Goal: Navigation & Orientation: Find specific page/section

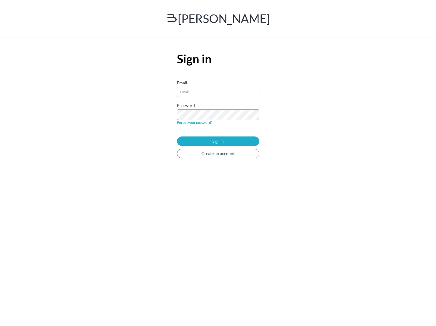
type input"] "ball@bannerman.com"
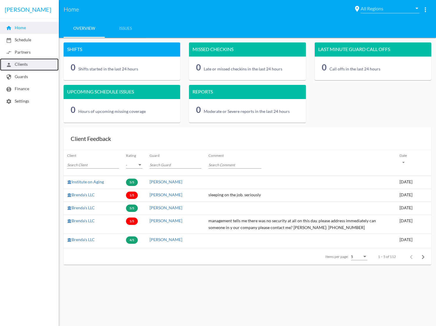
click at [23, 65] on span "person Clients" at bounding box center [17, 64] width 22 height 5
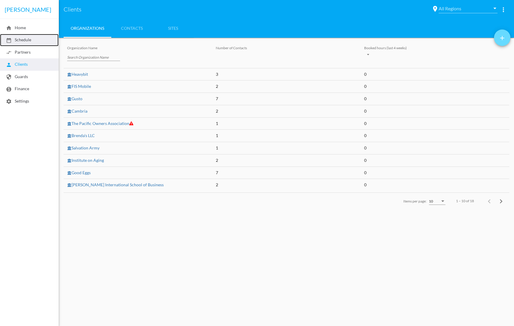
click at [24, 42] on span "date_range Schedule" at bounding box center [18, 39] width 25 height 5
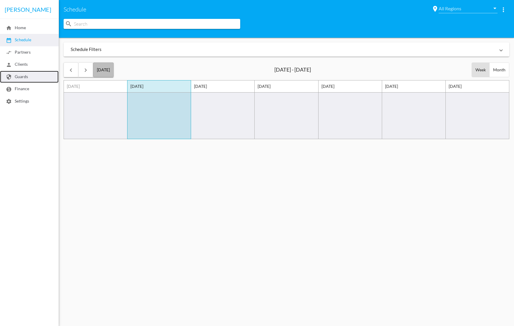
click at [19, 76] on span "security Guards" at bounding box center [17, 76] width 22 height 5
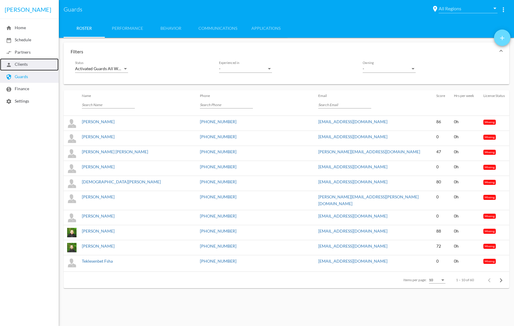
click at [22, 64] on span "person Clients" at bounding box center [17, 64] width 22 height 5
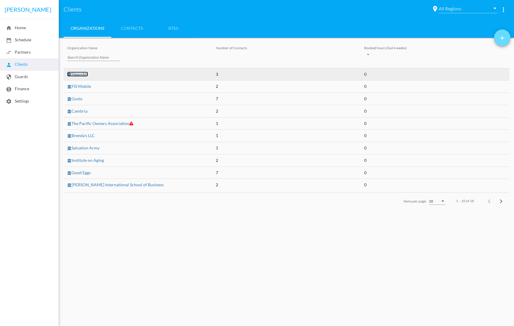
click at [77, 75] on link "Heavybit" at bounding box center [77, 74] width 21 height 5
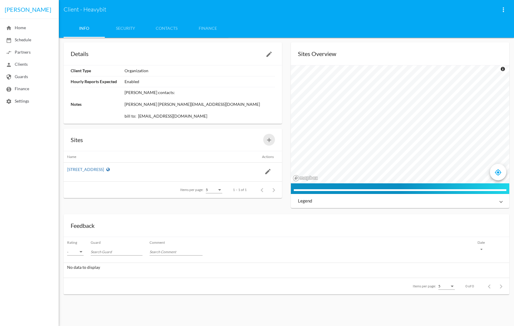
click at [270, 141] on mat-icon "add" at bounding box center [269, 139] width 7 height 7
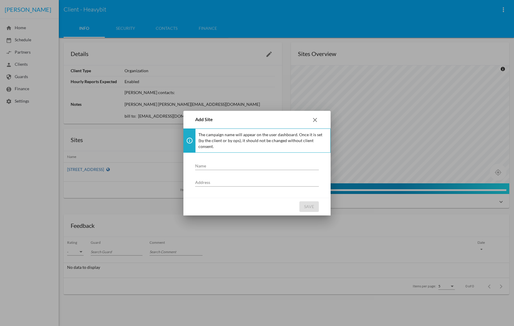
click at [223, 164] on input "Name" at bounding box center [257, 165] width 124 height 5
type input "[PERSON_NAME]"
type input "[STREET_ADDRESS]"
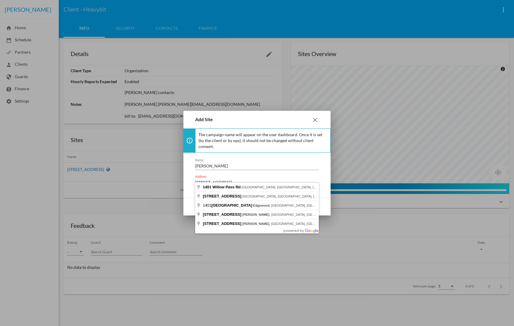
click at [313, 123] on mat-icon "close" at bounding box center [315, 119] width 7 height 7
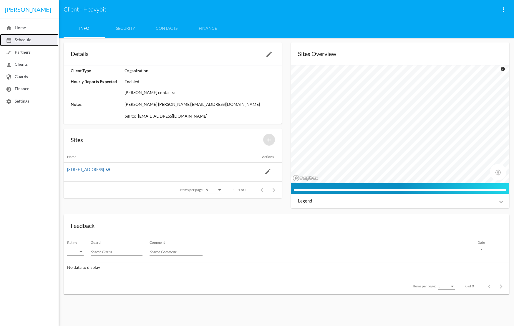
click at [24, 42] on span "date_range Schedule" at bounding box center [18, 39] width 25 height 5
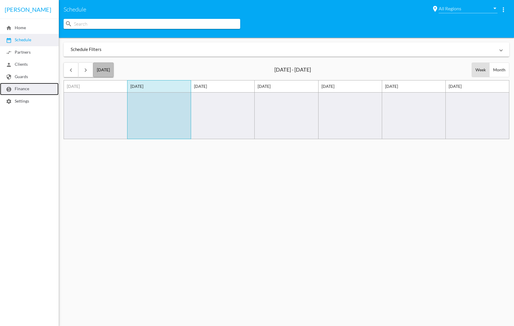
click at [22, 86] on link "monetization_on Finance" at bounding box center [29, 89] width 59 height 12
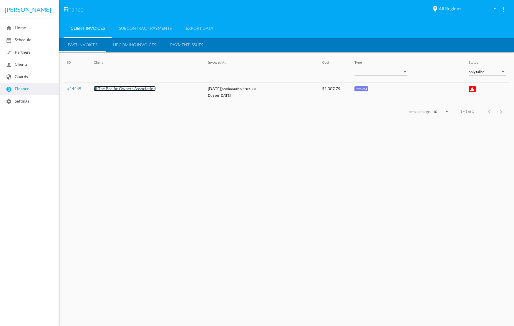
click at [126, 88] on link "The Pacific Owners Association" at bounding box center [125, 88] width 62 height 5
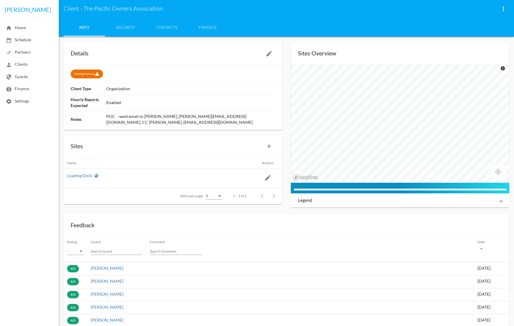
scroll to position [1, 0]
click at [130, 29] on link "Security" at bounding box center [125, 27] width 41 height 19
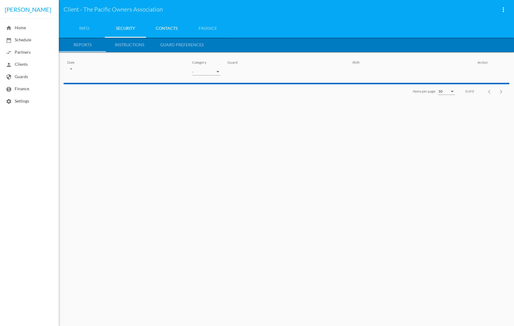
click at [172, 29] on link "Contacts" at bounding box center [166, 28] width 41 height 19
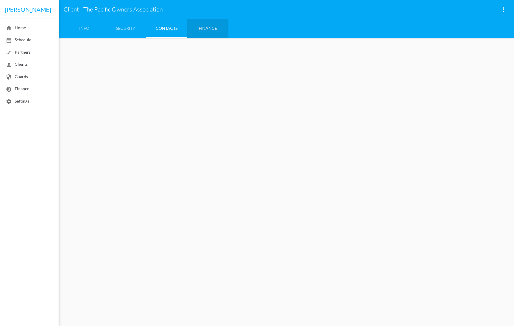
click at [201, 29] on link "Finance" at bounding box center [207, 28] width 41 height 19
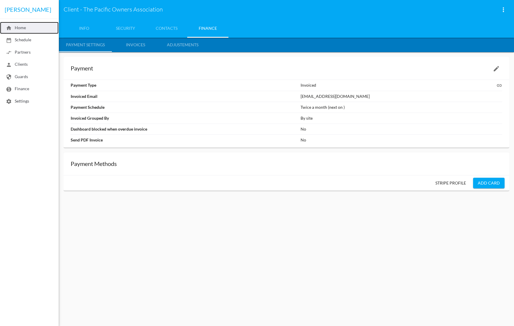
click at [23, 27] on span "home Home" at bounding box center [16, 27] width 20 height 5
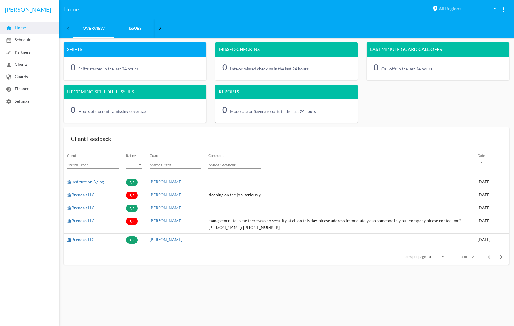
click at [140, 28] on link "Issues" at bounding box center [134, 28] width 41 height 19
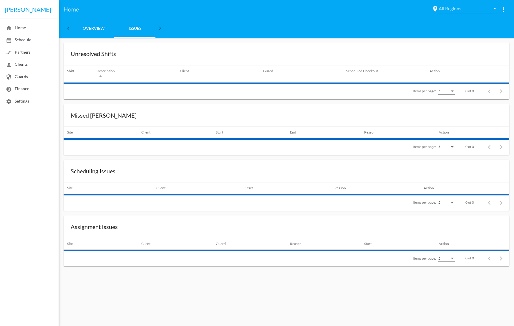
click at [101, 29] on link "Overview" at bounding box center [93, 28] width 41 height 19
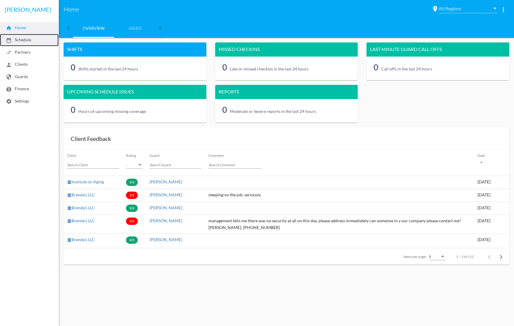
click at [24, 40] on span "date_range Schedule" at bounding box center [18, 39] width 25 height 5
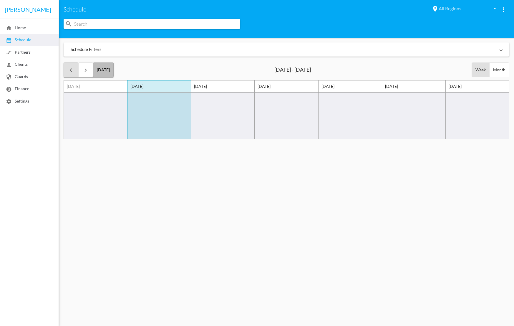
click at [73, 71] on mat-icon "keyboard_arrow_left" at bounding box center [70, 70] width 7 height 7
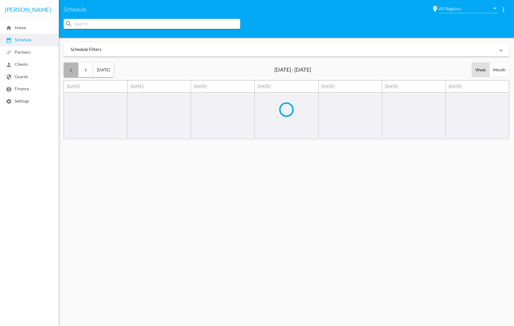
click at [73, 71] on mat-icon "keyboard_arrow_left" at bounding box center [70, 70] width 7 height 7
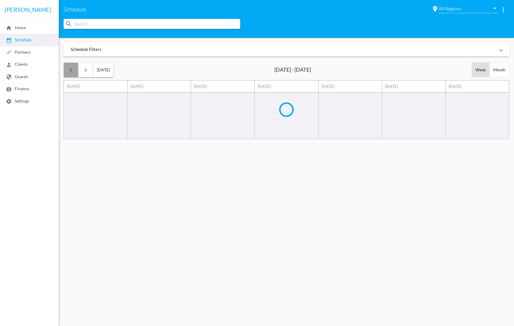
click at [73, 71] on mat-icon "keyboard_arrow_left" at bounding box center [70, 70] width 7 height 7
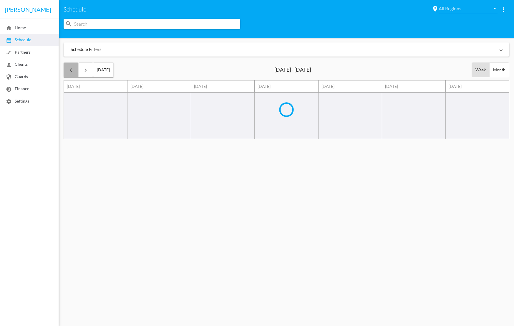
click at [73, 71] on mat-icon "keyboard_arrow_left" at bounding box center [70, 70] width 7 height 7
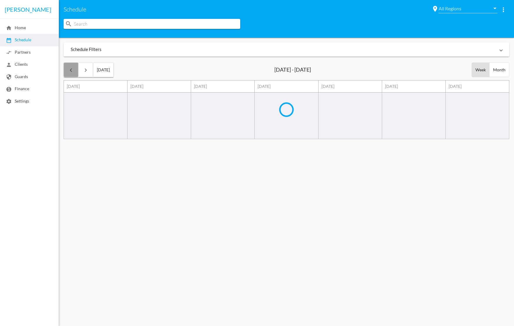
click at [73, 71] on mat-icon "keyboard_arrow_left" at bounding box center [70, 70] width 7 height 7
drag, startPoint x: 73, startPoint y: 71, endPoint x: 233, endPoint y: 54, distance: 161.1
click at [76, 70] on div "keyboard_arrow_left" at bounding box center [71, 70] width 14 height 14
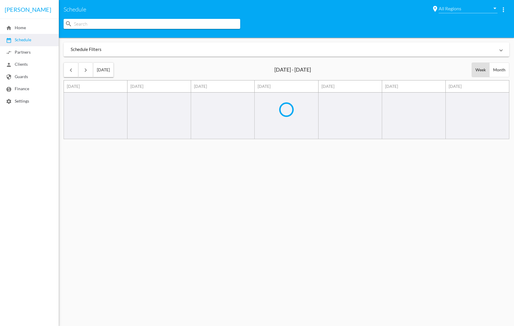
click at [304, 70] on div "[DATE] - [DATE]" at bounding box center [292, 70] width 37 height 8
click at [436, 70] on div "Month" at bounding box center [499, 70] width 19 height 14
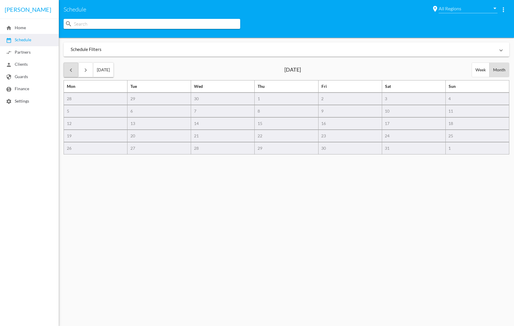
click at [69, 71] on mat-icon "keyboard_arrow_left" at bounding box center [70, 70] width 7 height 7
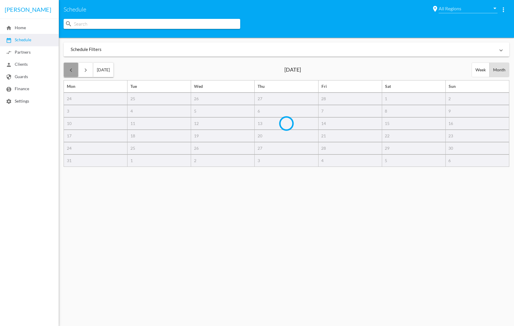
click at [69, 71] on mat-icon "keyboard_arrow_left" at bounding box center [70, 70] width 7 height 7
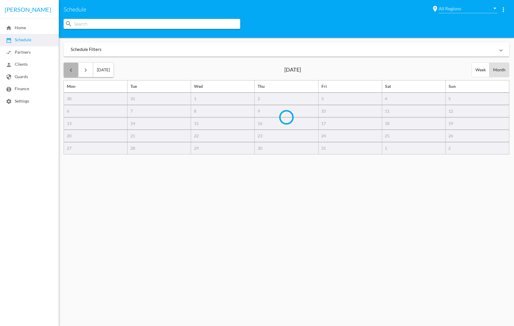
click at [69, 71] on mat-icon "keyboard_arrow_left" at bounding box center [70, 70] width 7 height 7
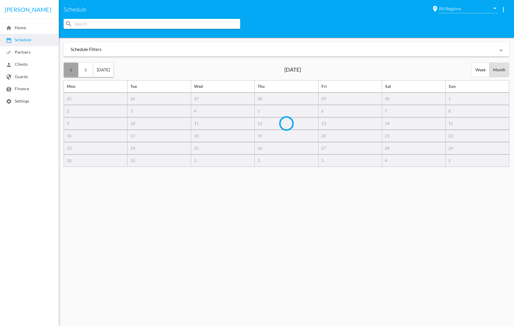
click at [69, 71] on mat-icon "keyboard_arrow_left" at bounding box center [70, 70] width 7 height 7
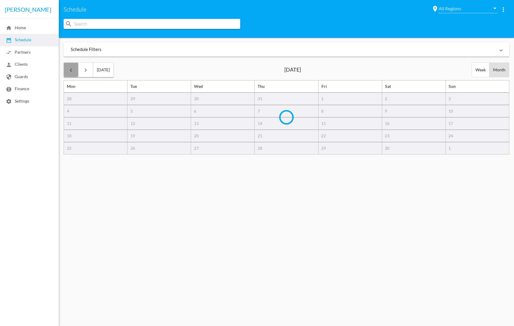
click at [69, 71] on mat-icon "keyboard_arrow_left" at bounding box center [70, 70] width 7 height 7
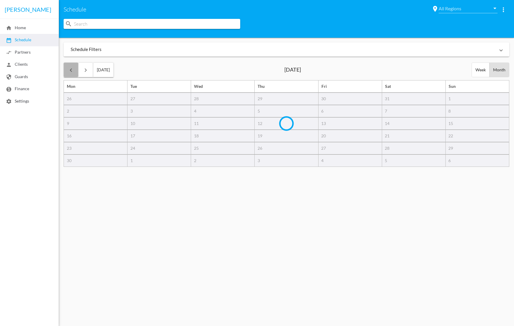
click at [69, 71] on mat-icon "keyboard_arrow_left" at bounding box center [70, 70] width 7 height 7
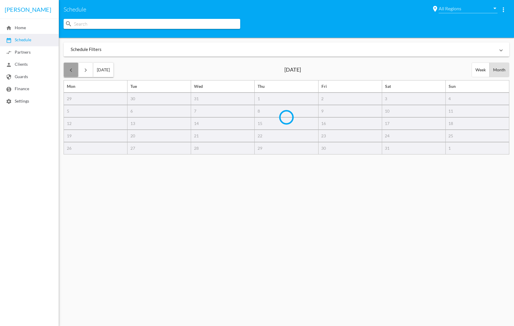
click at [69, 71] on mat-icon "keyboard_arrow_left" at bounding box center [70, 70] width 7 height 7
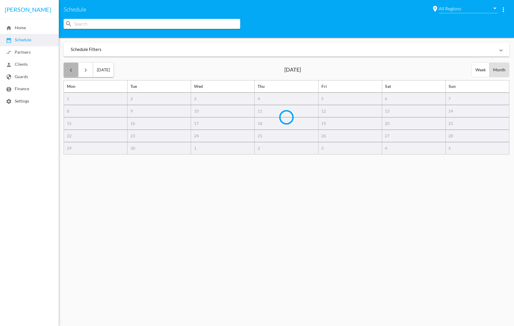
click at [69, 71] on mat-icon "keyboard_arrow_left" at bounding box center [70, 70] width 7 height 7
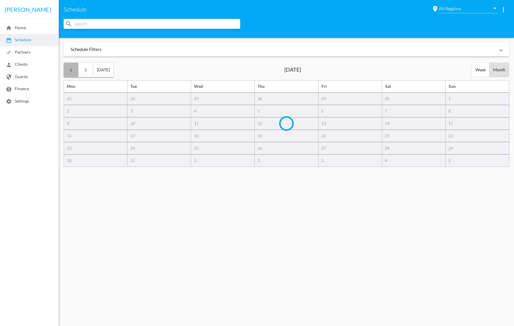
click at [69, 71] on mat-icon "keyboard_arrow_left" at bounding box center [70, 70] width 7 height 7
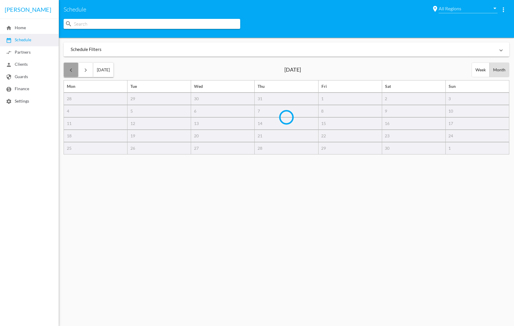
click at [69, 71] on mat-icon "keyboard_arrow_left" at bounding box center [70, 70] width 7 height 7
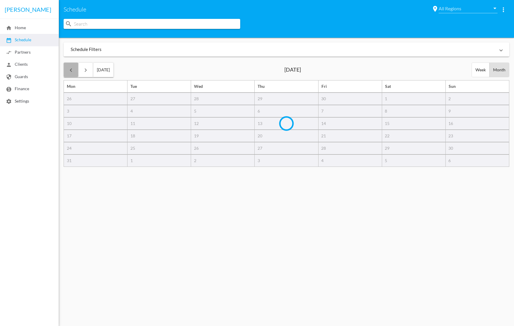
click at [69, 71] on mat-icon "keyboard_arrow_left" at bounding box center [70, 70] width 7 height 7
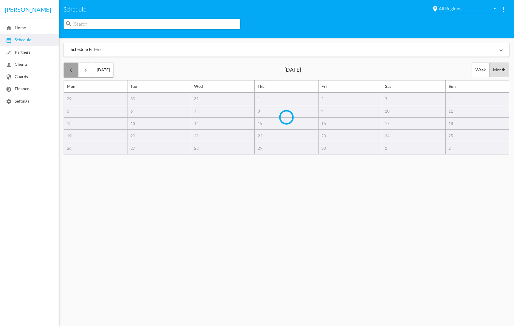
click at [68, 71] on mat-icon "keyboard_arrow_left" at bounding box center [70, 70] width 7 height 7
drag, startPoint x: 68, startPoint y: 71, endPoint x: 116, endPoint y: 55, distance: 50.4
click at [69, 71] on mat-icon "keyboard_arrow_left" at bounding box center [70, 70] width 7 height 7
click at [123, 52] on mat-panel-title "Schedule Filters" at bounding box center [283, 49] width 425 height 6
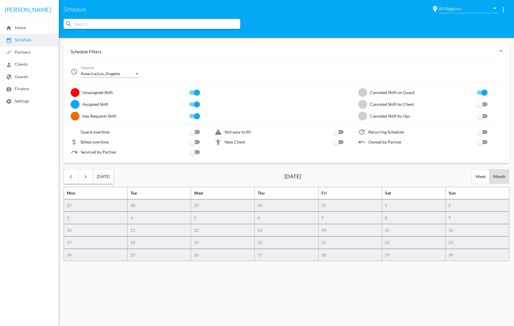
click at [122, 52] on mat-panel-title "Schedule Filters" at bounding box center [283, 52] width 425 height 6
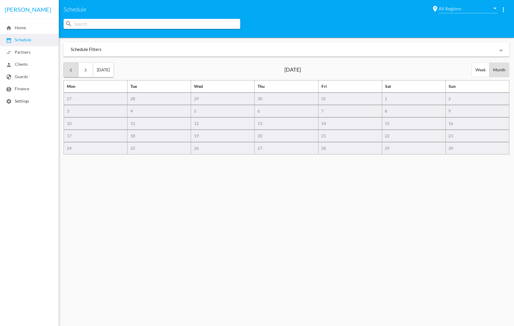
click at [73, 70] on mat-icon "keyboard_arrow_left" at bounding box center [70, 70] width 7 height 7
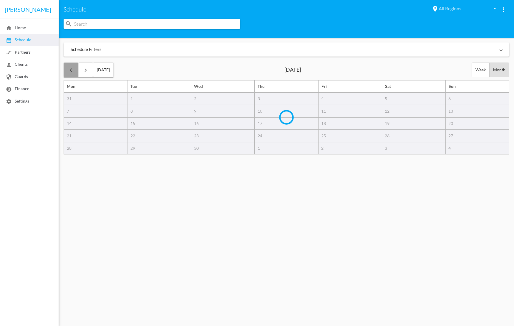
click at [73, 70] on mat-icon "keyboard_arrow_left" at bounding box center [70, 70] width 7 height 7
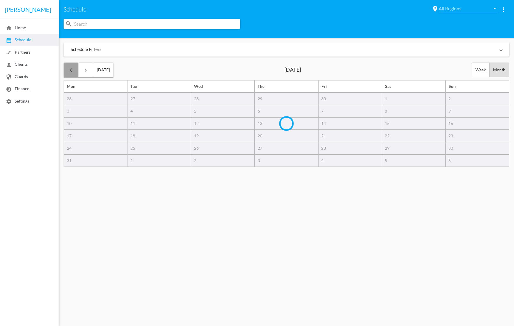
click at [73, 70] on mat-icon "keyboard_arrow_left" at bounding box center [70, 70] width 7 height 7
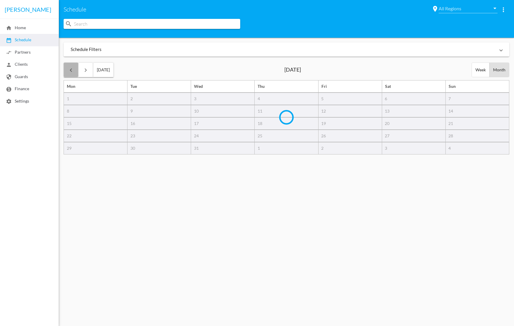
click at [73, 70] on mat-icon "keyboard_arrow_left" at bounding box center [70, 70] width 7 height 7
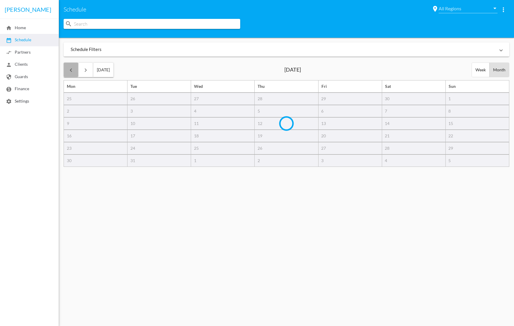
click at [73, 70] on mat-icon "keyboard_arrow_left" at bounding box center [70, 70] width 7 height 7
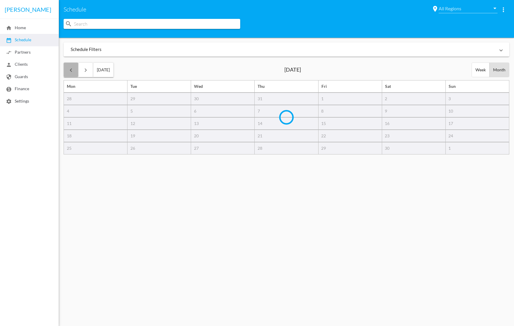
click at [73, 70] on mat-icon "keyboard_arrow_left" at bounding box center [70, 70] width 7 height 7
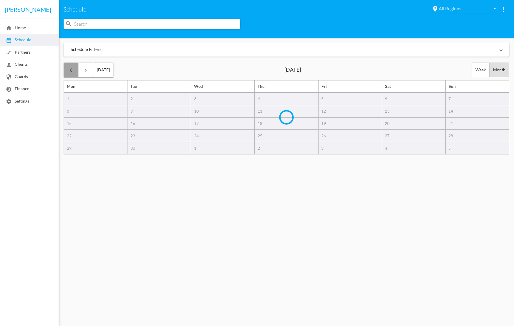
click at [73, 70] on mat-icon "keyboard_arrow_left" at bounding box center [70, 70] width 7 height 7
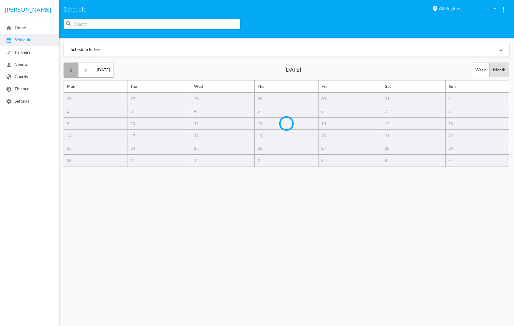
click at [73, 70] on mat-icon "keyboard_arrow_left" at bounding box center [70, 70] width 7 height 7
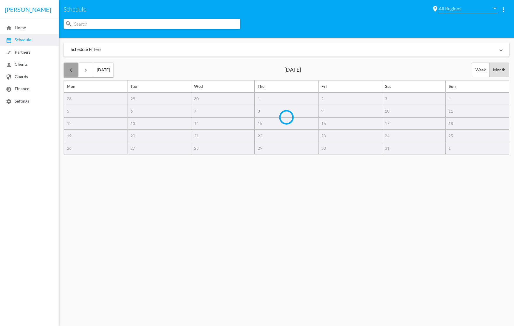
click at [73, 70] on mat-icon "keyboard_arrow_left" at bounding box center [70, 70] width 7 height 7
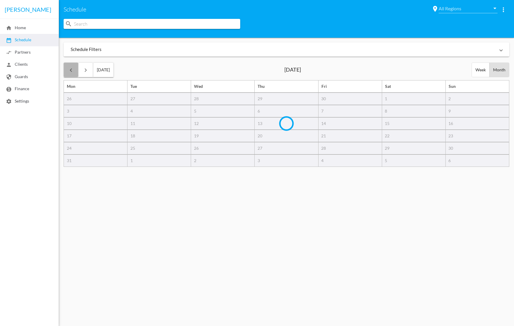
click at [73, 70] on mat-icon "keyboard_arrow_left" at bounding box center [70, 70] width 7 height 7
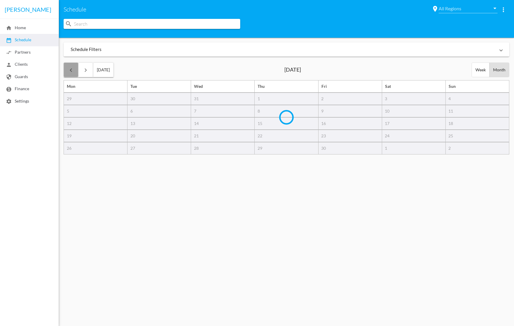
click at [73, 70] on mat-icon "keyboard_arrow_left" at bounding box center [70, 70] width 7 height 7
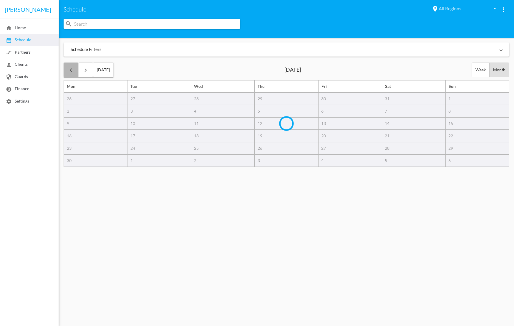
click at [73, 70] on mat-icon "keyboard_arrow_left" at bounding box center [70, 70] width 7 height 7
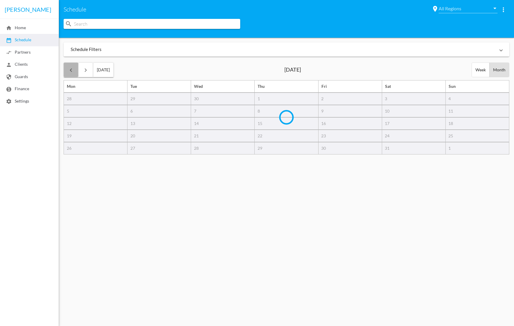
click at [73, 70] on mat-icon "keyboard_arrow_left" at bounding box center [70, 70] width 7 height 7
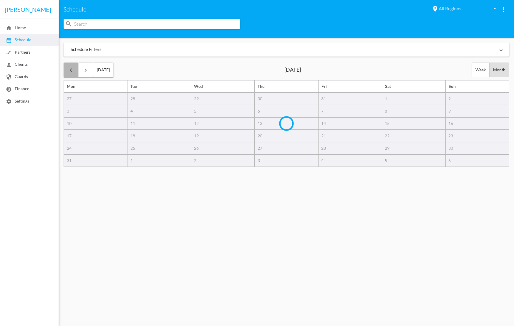
click at [73, 70] on mat-icon "keyboard_arrow_left" at bounding box center [70, 70] width 7 height 7
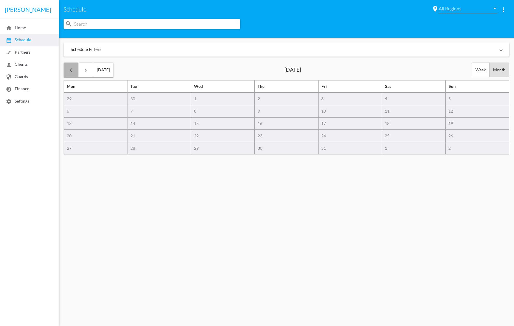
click at [73, 70] on mat-icon "keyboard_arrow_left" at bounding box center [70, 70] width 7 height 7
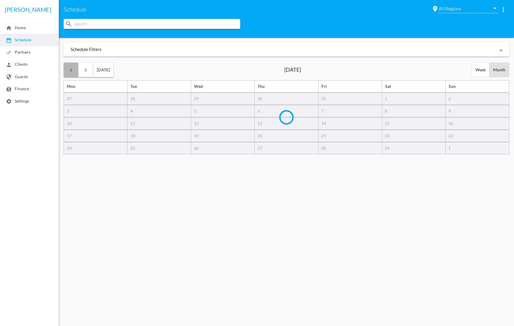
click at [73, 70] on mat-icon "keyboard_arrow_left" at bounding box center [70, 70] width 7 height 7
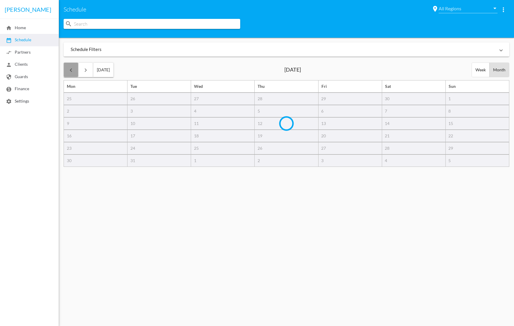
click at [73, 70] on mat-icon "keyboard_arrow_left" at bounding box center [70, 70] width 7 height 7
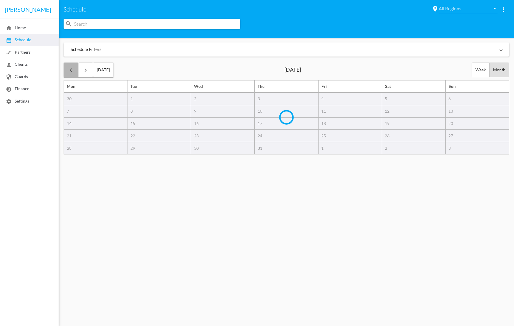
click at [73, 70] on mat-icon "keyboard_arrow_left" at bounding box center [70, 70] width 7 height 7
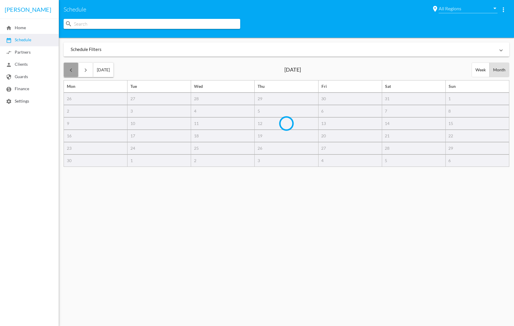
click at [73, 70] on mat-icon "keyboard_arrow_left" at bounding box center [70, 70] width 7 height 7
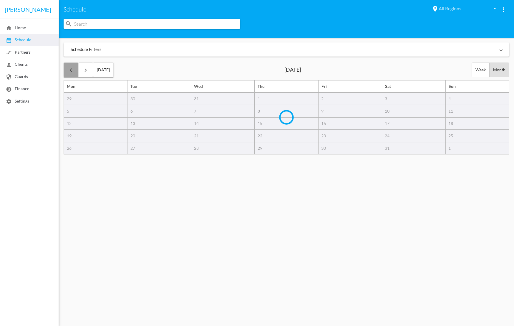
click at [73, 70] on mat-icon "keyboard_arrow_left" at bounding box center [70, 70] width 7 height 7
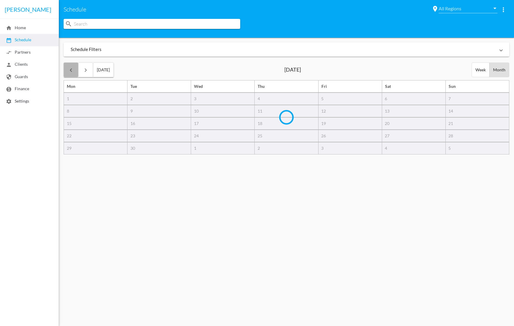
click at [73, 70] on mat-icon "keyboard_arrow_left" at bounding box center [70, 70] width 7 height 7
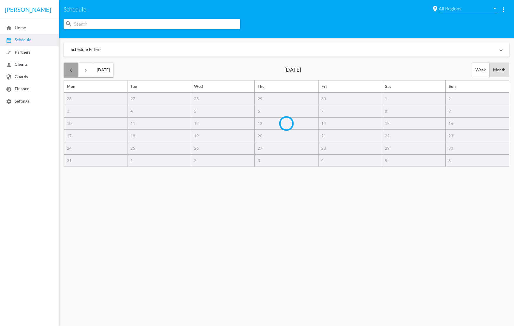
click at [73, 70] on mat-icon "keyboard_arrow_left" at bounding box center [70, 70] width 7 height 7
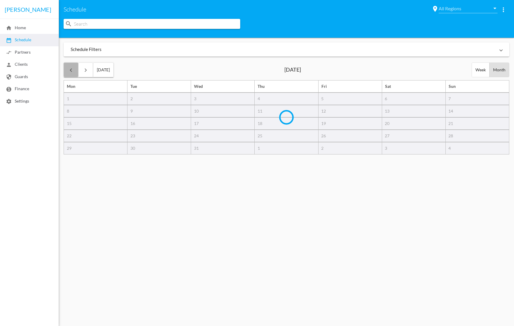
click at [73, 70] on mat-icon "keyboard_arrow_left" at bounding box center [70, 70] width 7 height 7
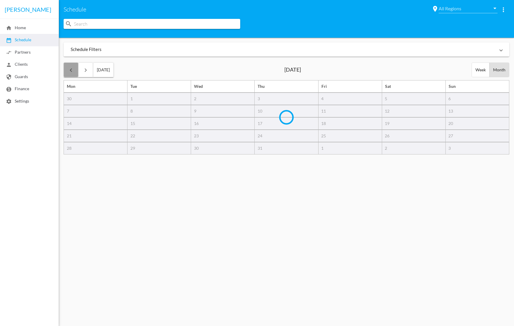
click at [73, 70] on mat-icon "keyboard_arrow_left" at bounding box center [70, 70] width 7 height 7
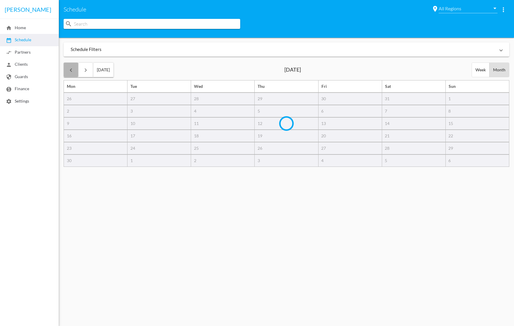
click at [73, 70] on mat-icon "keyboard_arrow_left" at bounding box center [70, 70] width 7 height 7
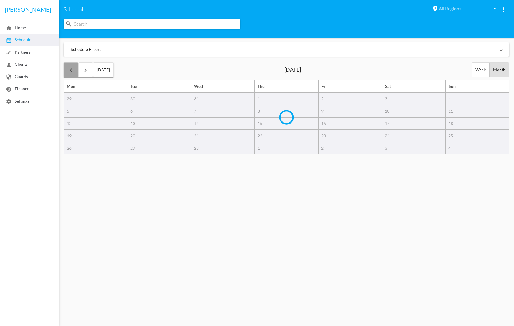
click at [73, 70] on mat-icon "keyboard_arrow_left" at bounding box center [70, 70] width 7 height 7
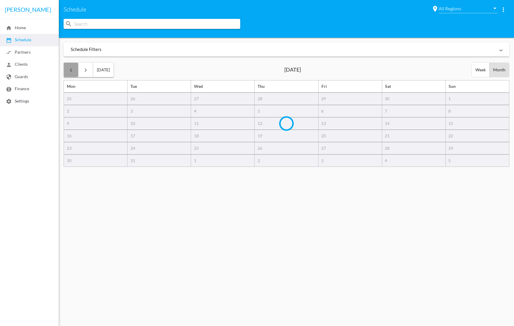
click at [73, 70] on mat-icon "keyboard_arrow_left" at bounding box center [70, 70] width 7 height 7
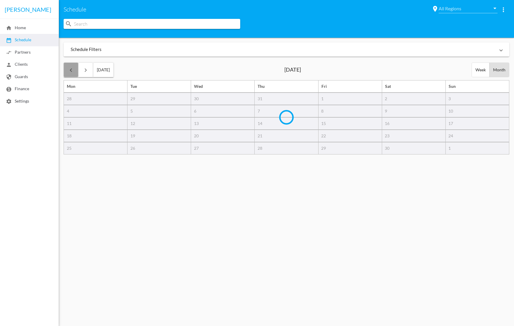
click at [73, 70] on mat-icon "keyboard_arrow_left" at bounding box center [70, 70] width 7 height 7
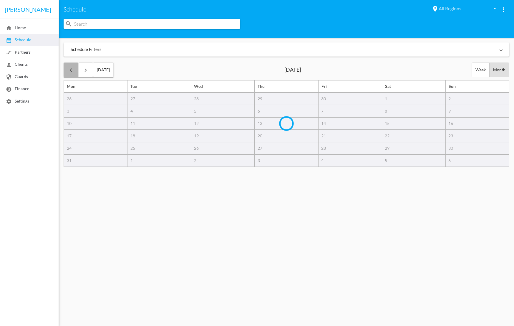
click at [73, 70] on mat-icon "keyboard_arrow_left" at bounding box center [70, 70] width 7 height 7
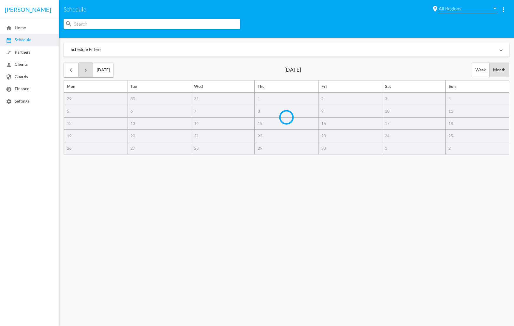
click at [89, 69] on mat-icon "keyboard_arrow_right" at bounding box center [85, 70] width 7 height 7
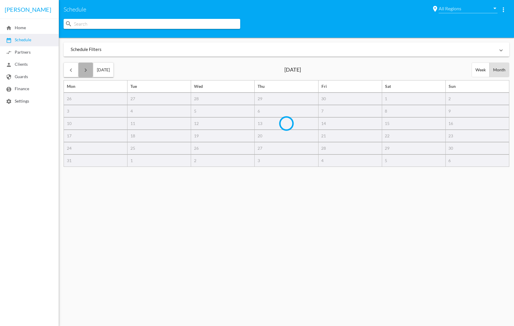
click at [89, 69] on mat-icon "keyboard_arrow_right" at bounding box center [85, 70] width 7 height 7
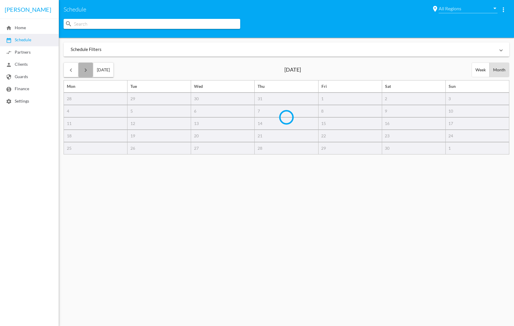
click at [89, 69] on mat-icon "keyboard_arrow_right" at bounding box center [85, 70] width 7 height 7
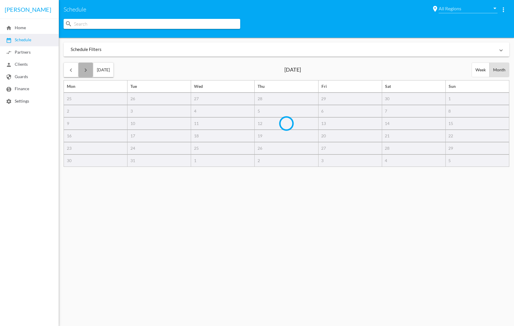
click at [89, 69] on mat-icon "keyboard_arrow_right" at bounding box center [85, 70] width 7 height 7
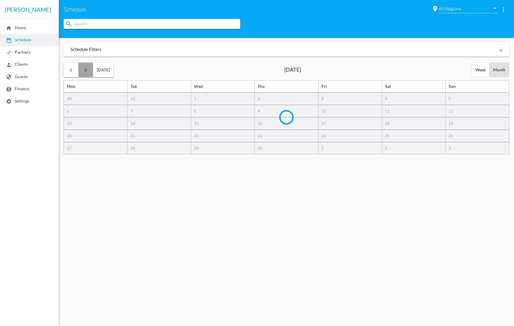
click at [89, 69] on mat-icon "keyboard_arrow_right" at bounding box center [85, 70] width 7 height 7
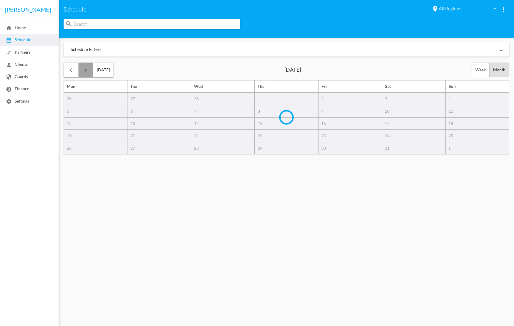
click at [89, 69] on mat-icon "keyboard_arrow_right" at bounding box center [85, 70] width 7 height 7
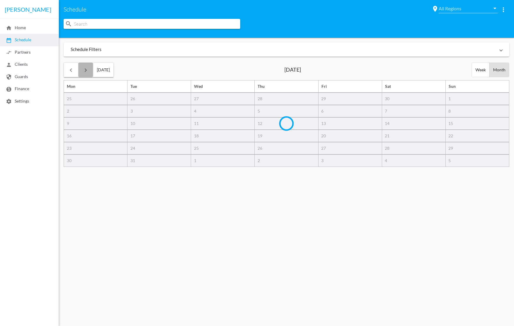
click at [89, 69] on mat-icon "keyboard_arrow_right" at bounding box center [85, 70] width 7 height 7
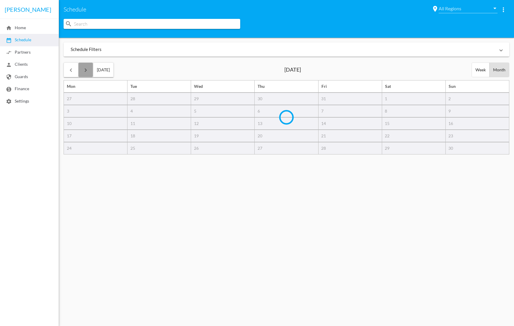
click at [89, 69] on mat-icon "keyboard_arrow_right" at bounding box center [85, 70] width 7 height 7
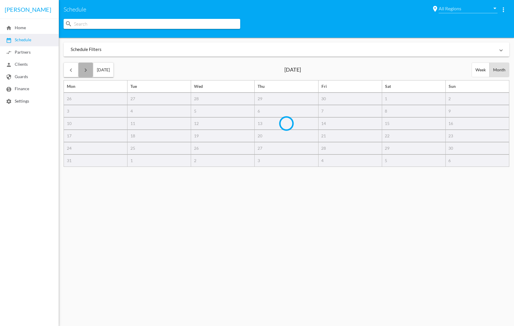
click at [89, 69] on mat-icon "keyboard_arrow_right" at bounding box center [85, 70] width 7 height 7
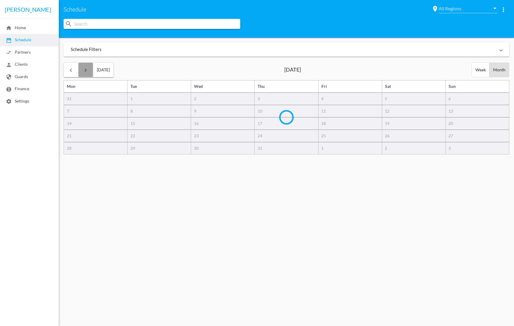
click at [89, 69] on mat-icon "keyboard_arrow_right" at bounding box center [85, 70] width 7 height 7
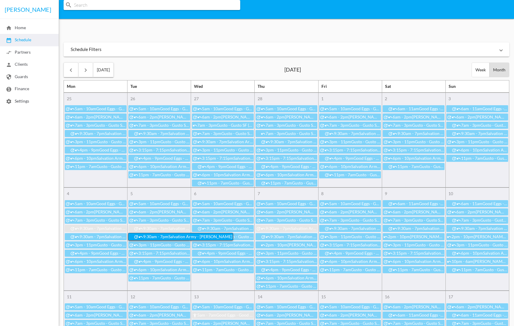
scroll to position [114, 0]
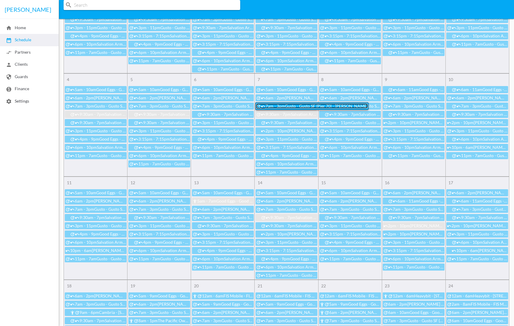
click at [268, 106] on span "7am - 3pm" at bounding box center [275, 105] width 19 height 5
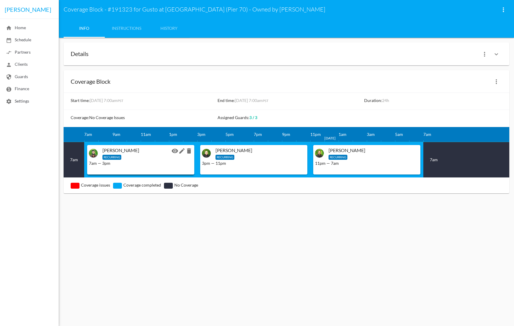
click at [159, 166] on div "7am — 3pm" at bounding box center [141, 163] width 104 height 6
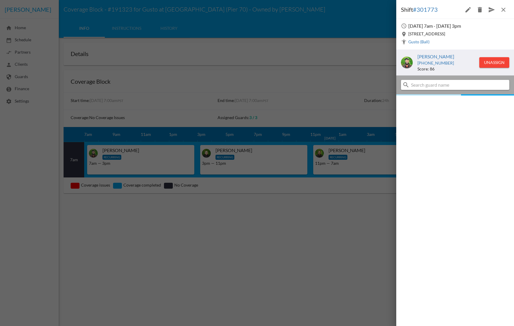
drag, startPoint x: 396, startPoint y: 129, endPoint x: 414, endPoint y: 114, distance: 22.8
click at [385, 129] on mat-sidenav-container "[PERSON_NAME] home Home date_range Schedule compare_arrows Partners person Clie…" at bounding box center [257, 163] width 514 height 326
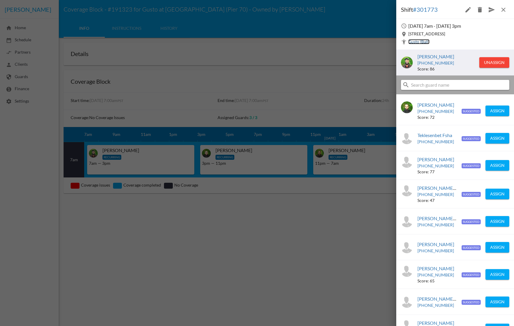
click at [417, 42] on link "Gusto (Ball)" at bounding box center [419, 41] width 21 height 5
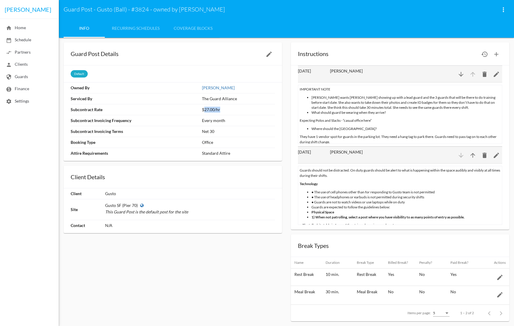
drag, startPoint x: 205, startPoint y: 110, endPoint x: 240, endPoint y: 113, distance: 35.1
click at [240, 112] on td "$27.00/hr" at bounding box center [238, 109] width 73 height 11
drag, startPoint x: 217, startPoint y: 134, endPoint x: 218, endPoint y: 141, distance: 7.7
click at [216, 135] on td "Net 30" at bounding box center [238, 131] width 73 height 11
drag, startPoint x: 311, startPoint y: 92, endPoint x: 318, endPoint y: 102, distance: 12.3
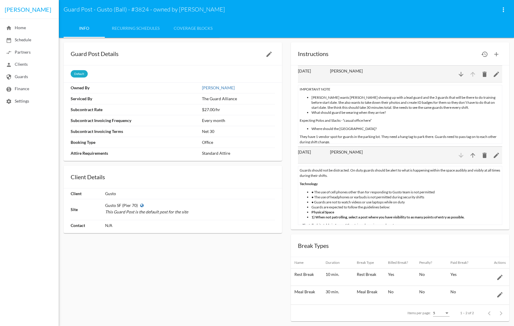
click at [319, 103] on instruction-view "IMPORTANT NOTE [PERSON_NAME] wants [PERSON_NAME] showing up with a lead guard a…" at bounding box center [400, 114] width 204 height 59
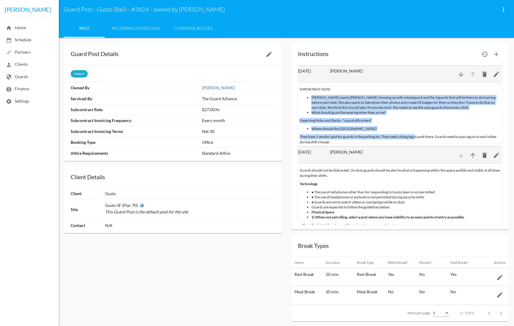
drag, startPoint x: 311, startPoint y: 97, endPoint x: 414, endPoint y: 138, distance: 110.9
click at [415, 137] on instruction-view "IMPORTANT NOTE [PERSON_NAME] wants [PERSON_NAME] showing up with a lead guard a…" at bounding box center [400, 114] width 204 height 59
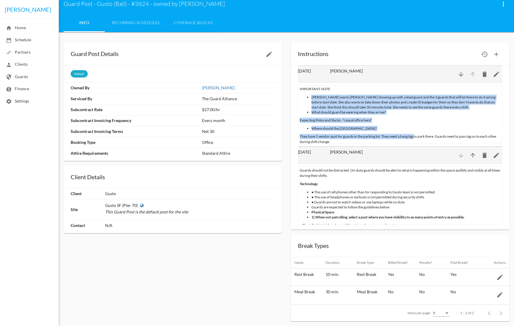
scroll to position [6, 0]
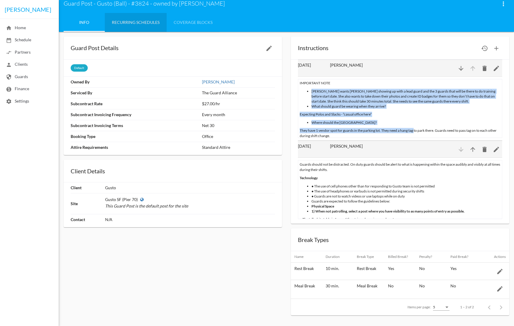
click at [144, 23] on link "Recurring Schedules" at bounding box center [136, 22] width 62 height 19
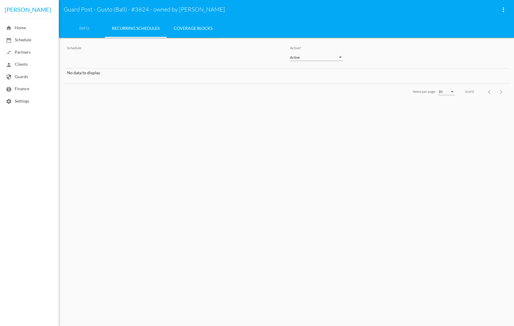
click at [191, 30] on link "Coverage blocks" at bounding box center [193, 28] width 53 height 19
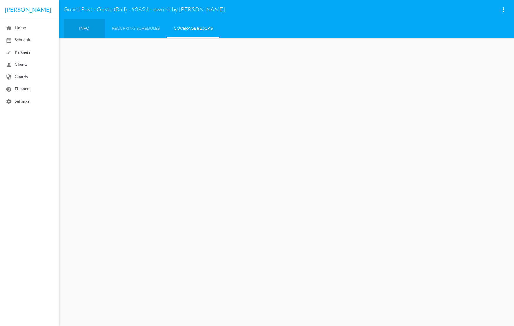
click at [90, 28] on link "Info" at bounding box center [84, 28] width 41 height 19
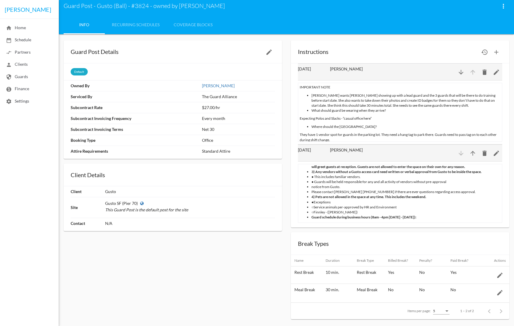
scroll to position [6, 0]
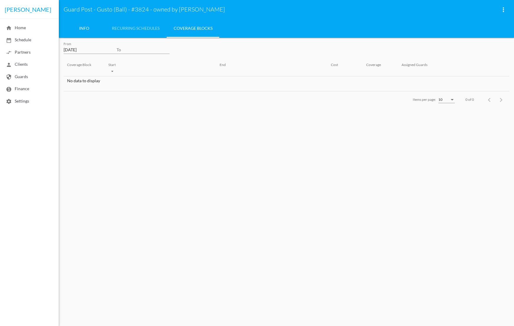
click at [93, 31] on link "Info" at bounding box center [84, 28] width 41 height 19
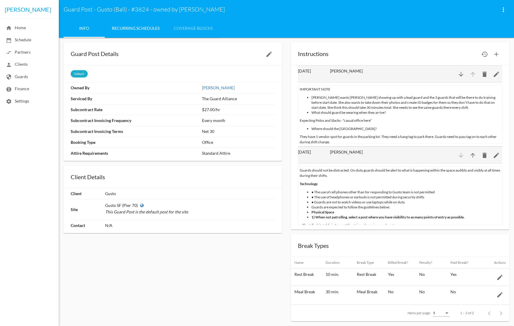
click at [142, 30] on link "Recurring Schedules" at bounding box center [136, 28] width 62 height 19
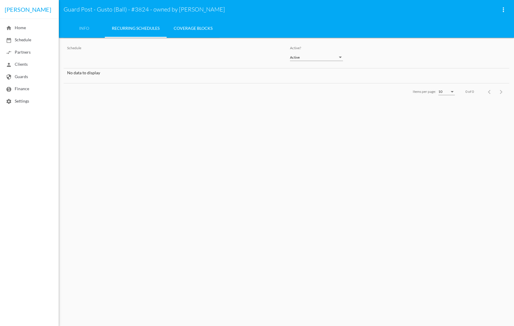
click at [197, 29] on link "Coverage blocks" at bounding box center [193, 28] width 53 height 19
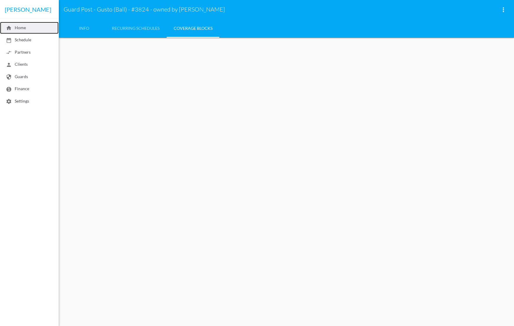
click at [26, 29] on span "home Home" at bounding box center [16, 27] width 20 height 5
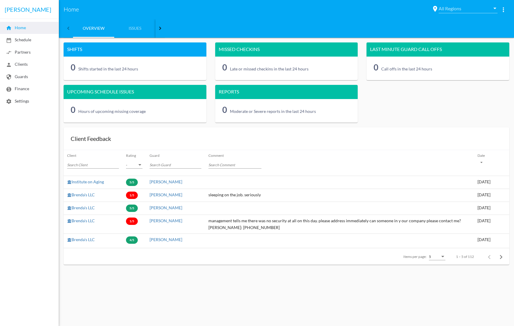
click at [67, 28] on div at bounding box center [68, 28] width 9 height 19
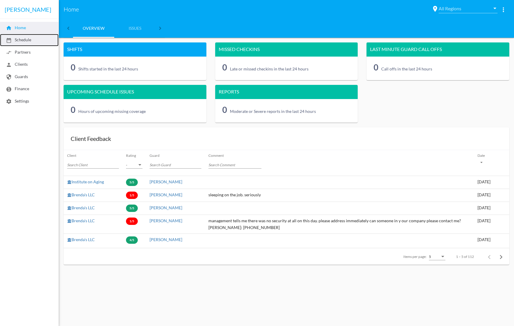
click at [27, 39] on span "date_range Schedule" at bounding box center [18, 39] width 25 height 5
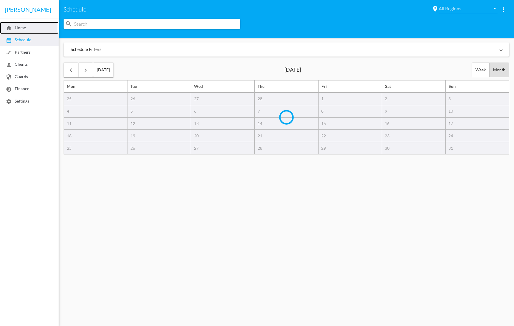
click at [23, 29] on span "home Home" at bounding box center [16, 27] width 20 height 5
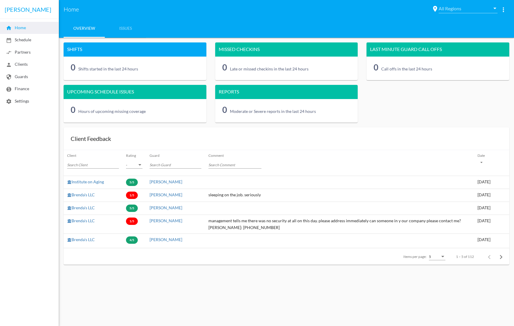
drag, startPoint x: 17, startPoint y: 10, endPoint x: 19, endPoint y: 15, distance: 4.9
click at [18, 11] on mat-toolbar "[PERSON_NAME]" at bounding box center [29, 9] width 59 height 19
drag, startPoint x: 21, startPoint y: 29, endPoint x: 17, endPoint y: 29, distance: 3.8
click at [21, 29] on span "home Home" at bounding box center [16, 27] width 20 height 5
